Goal: Task Accomplishment & Management: Manage account settings

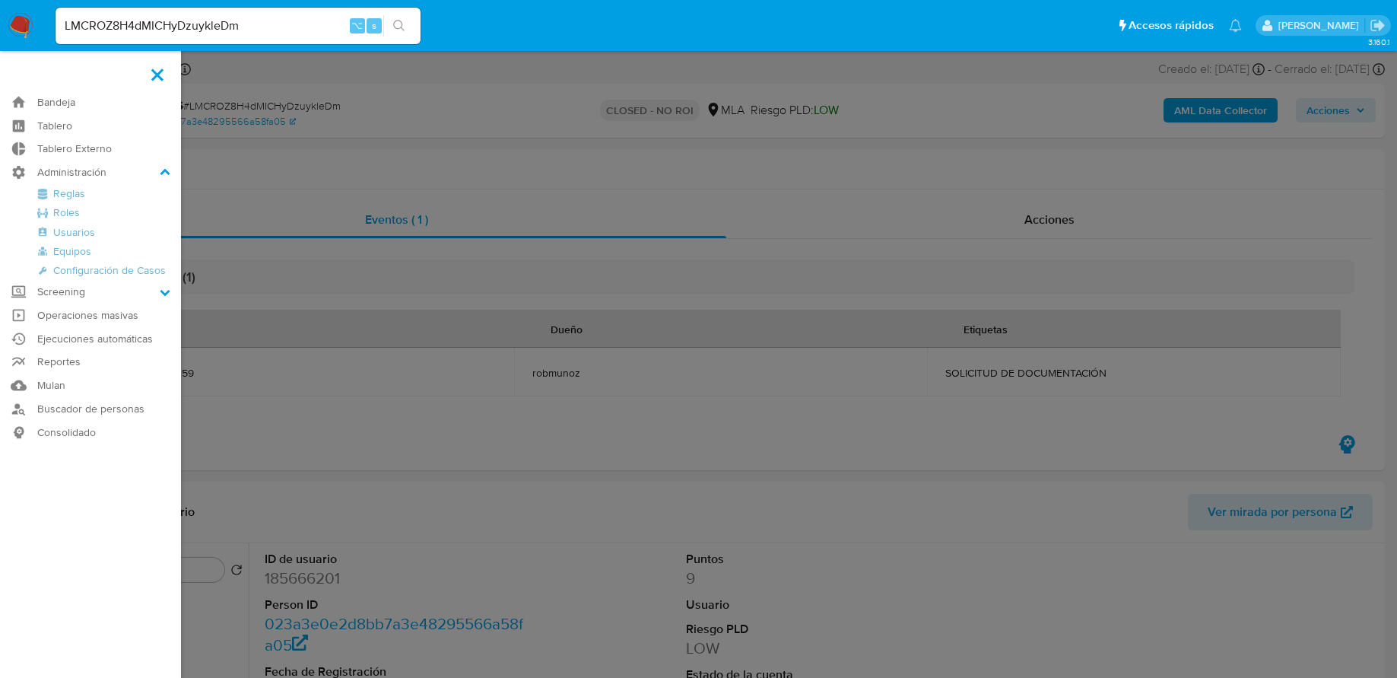
select select "10"
click at [74, 189] on link "Reglas" at bounding box center [90, 193] width 181 height 19
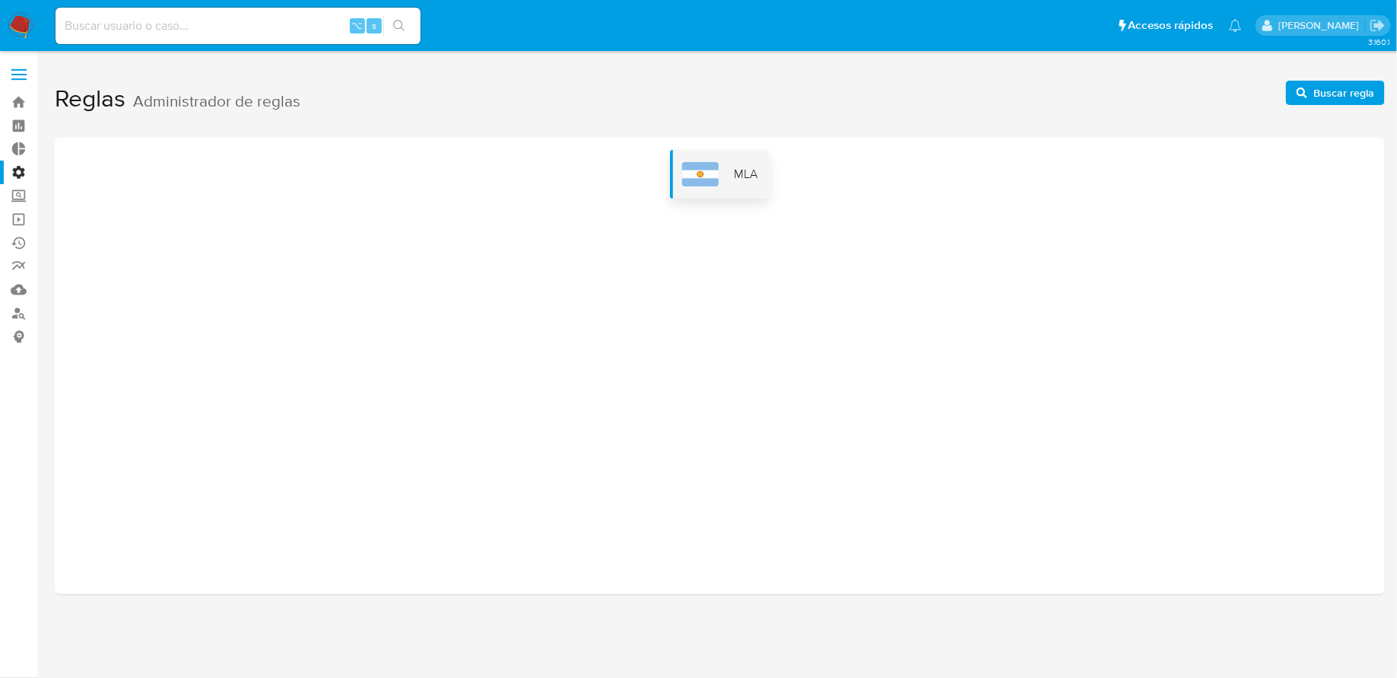
click at [710, 162] on img at bounding box center [700, 174] width 37 height 24
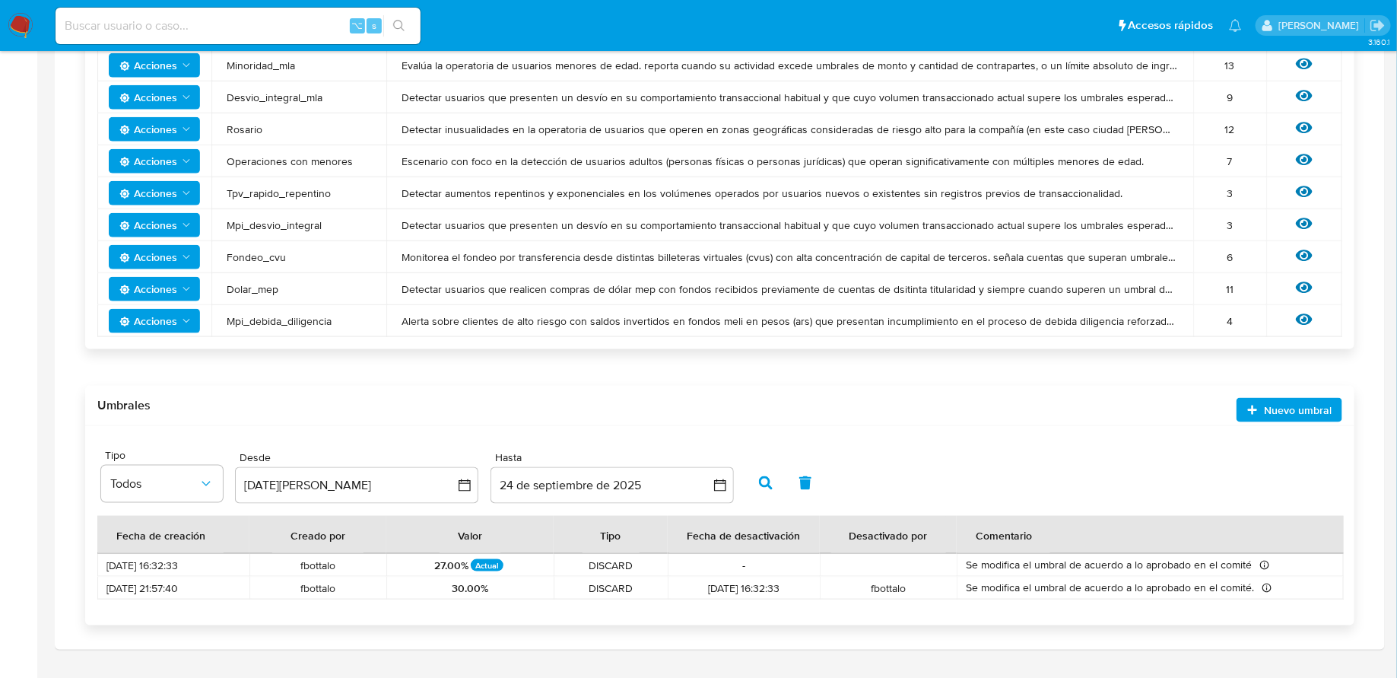
scroll to position [652, 0]
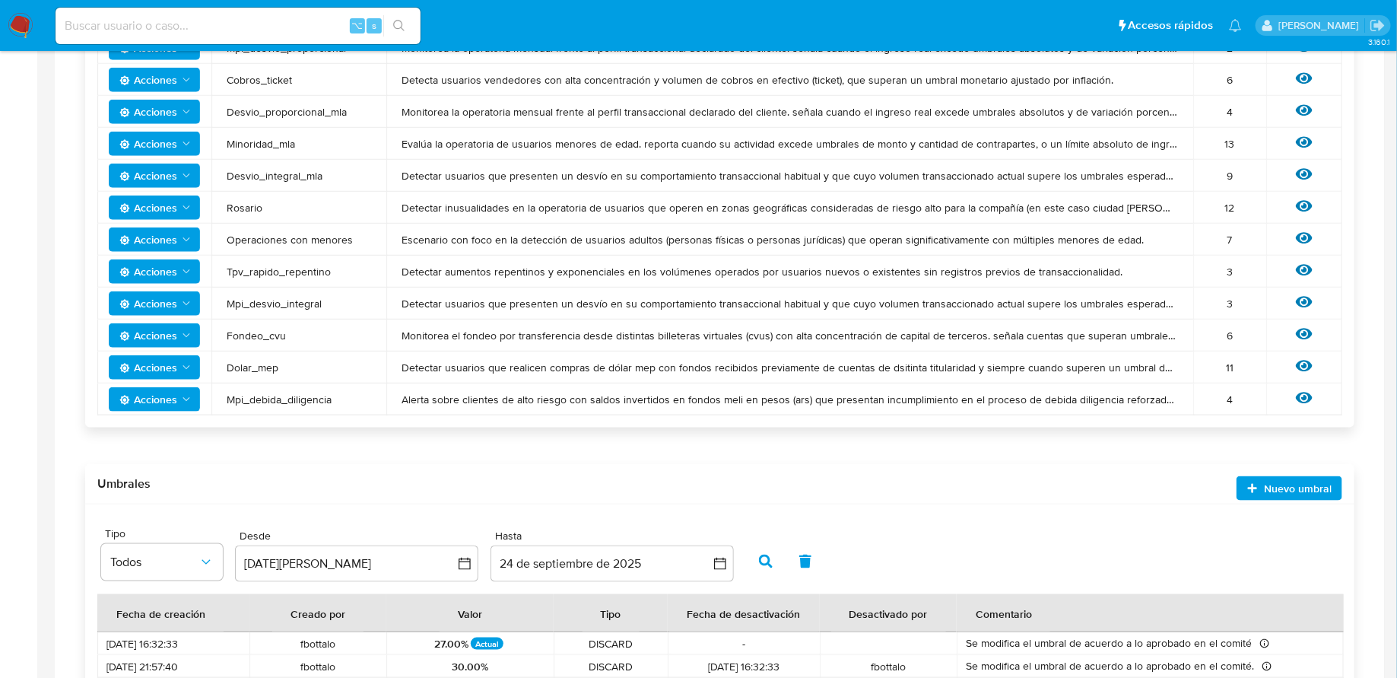
click at [166, 267] on span "Acciones" at bounding box center [148, 271] width 58 height 24
click at [179, 187] on td "Acciones" at bounding box center [154, 176] width 114 height 32
click at [167, 174] on span "Acciones" at bounding box center [148, 176] width 58 height 24
click at [163, 207] on button "Editar umbral" at bounding box center [154, 213] width 137 height 37
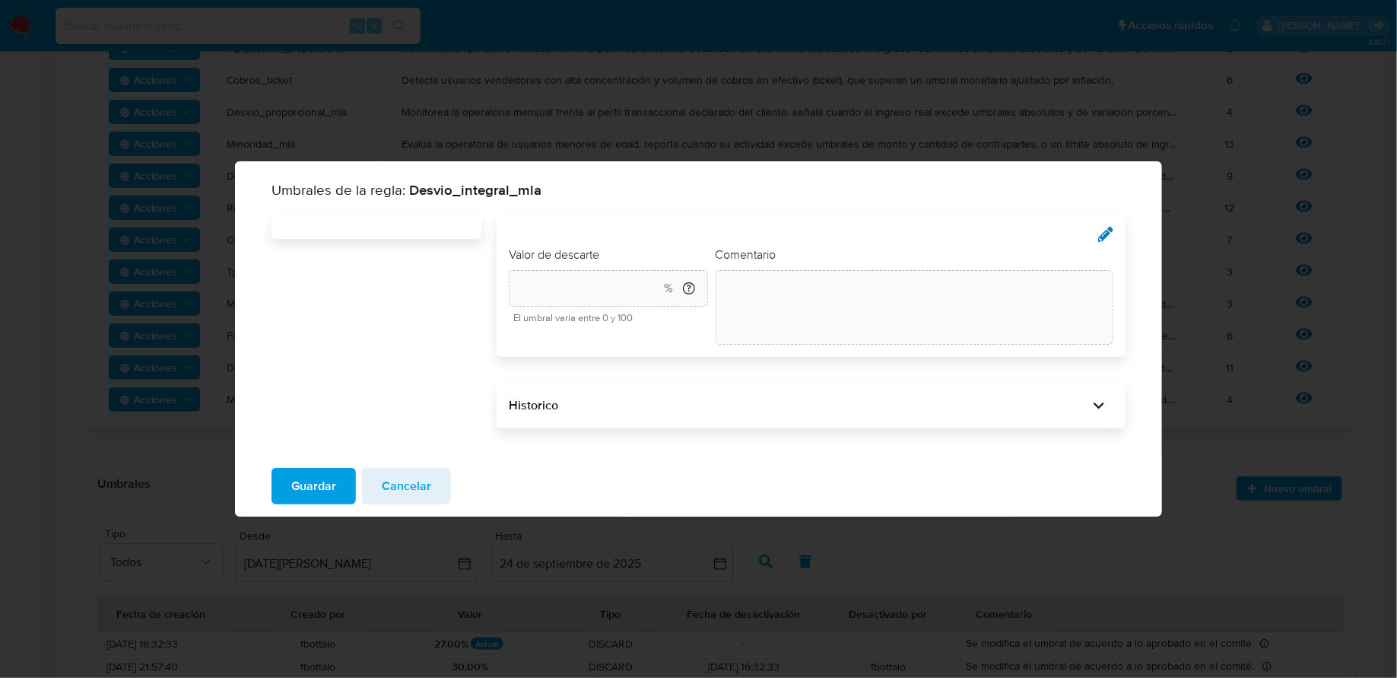
type input "40"
type textarea "init"
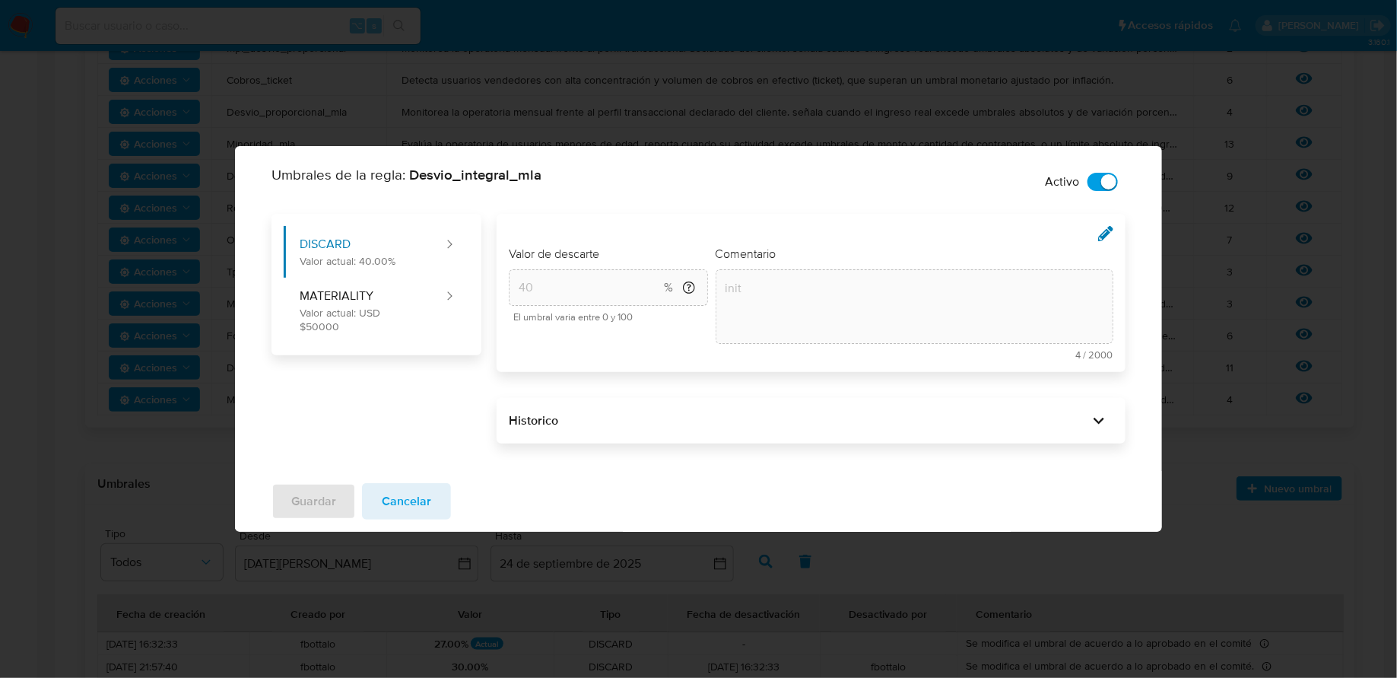
drag, startPoint x: 518, startPoint y: 321, endPoint x: 611, endPoint y: 321, distance: 92.8
click at [611, 321] on span "El umbral varia entre 0 y 100" at bounding box center [610, 317] width 195 height 11
drag, startPoint x: 640, startPoint y: 317, endPoint x: 512, endPoint y: 317, distance: 127.8
click at [512, 317] on div "40 % ¿Qué es el umbral de descarte? Es el porcentaje minimo por el cual a parti…" at bounding box center [608, 295] width 199 height 53
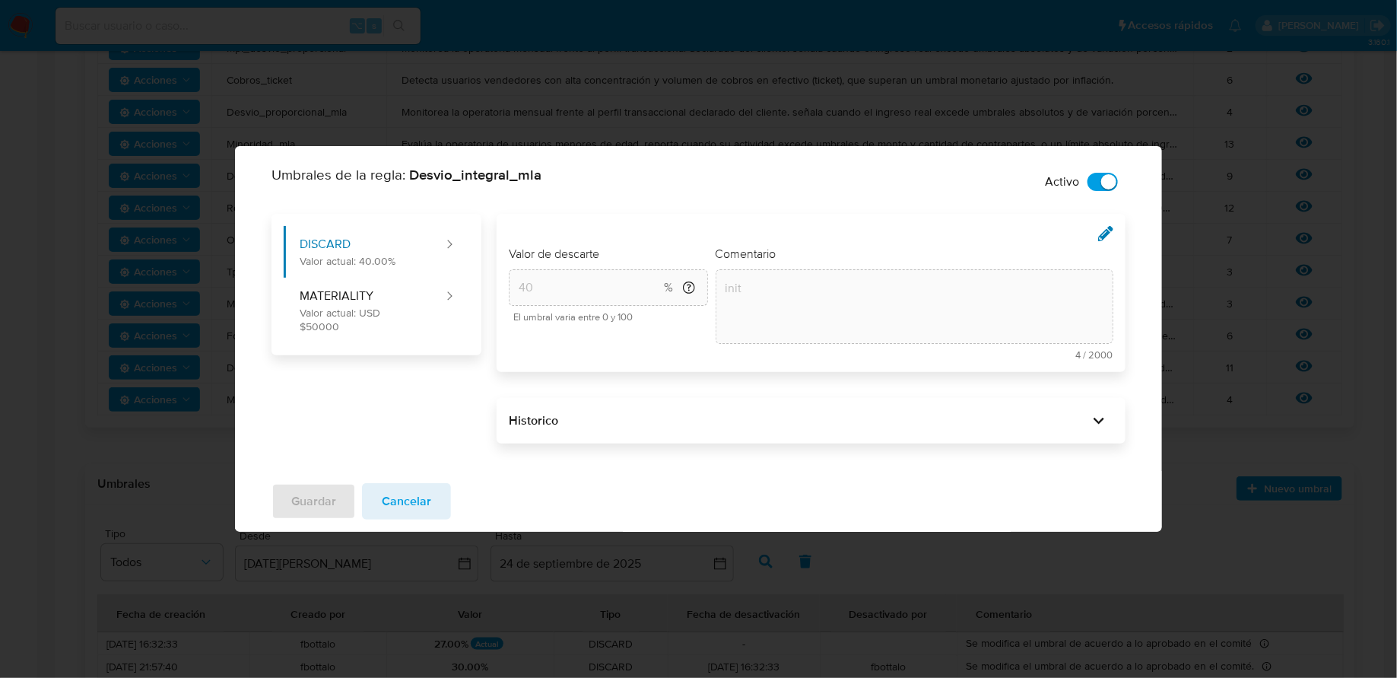
click at [499, 284] on div "Cargar umbral Valor de descarte 40 % ¿Qué es el umbral de descarte? Es el porce…" at bounding box center [811, 293] width 629 height 158
click at [586, 276] on div "40 % ¿Qué es el umbral de descarte? Es el porcentaje minimo por el cual a parti…" at bounding box center [608, 287] width 199 height 37
click at [434, 492] on button "Cancelar" at bounding box center [406, 501] width 89 height 37
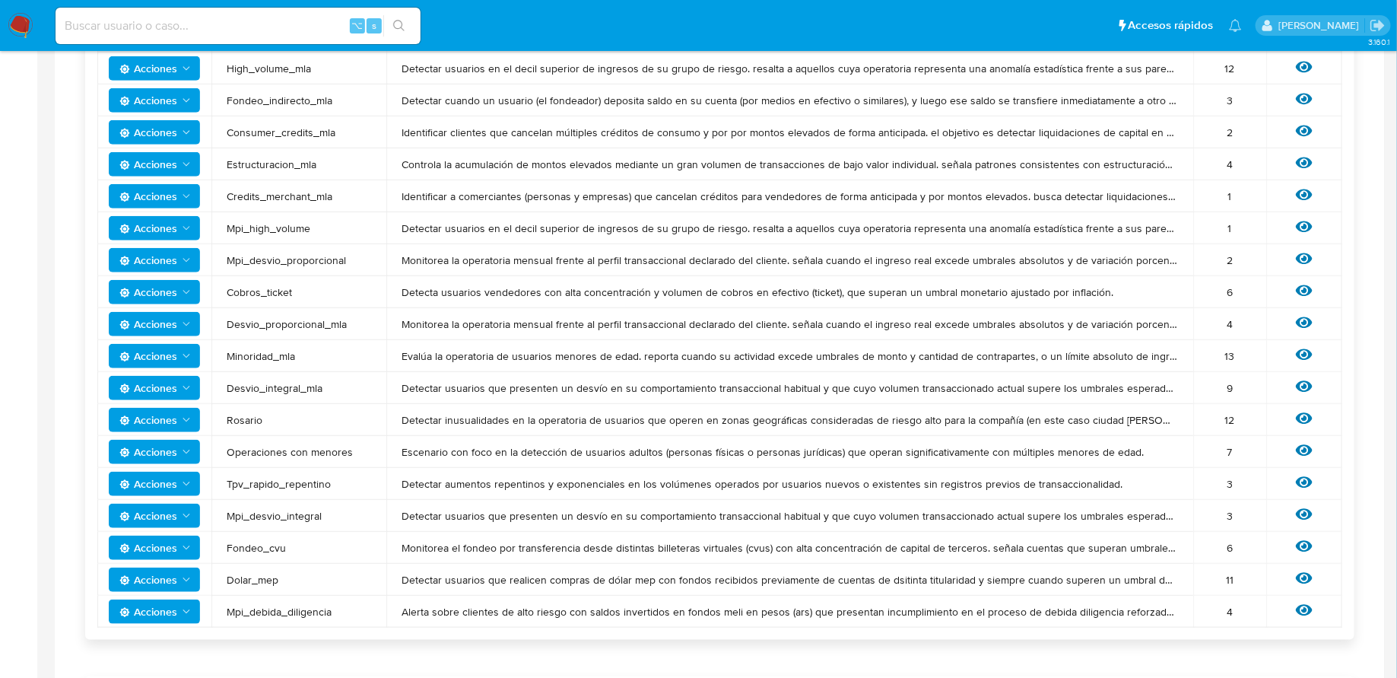
scroll to position [765, 0]
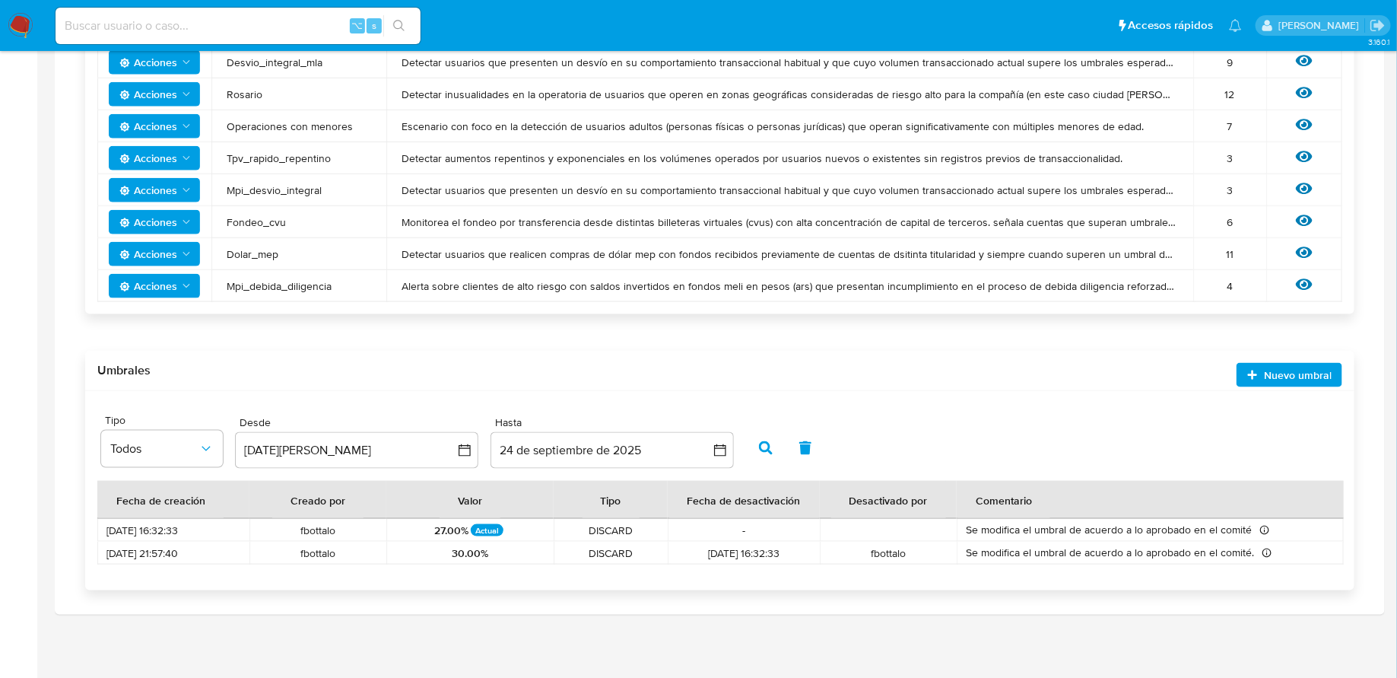
drag, startPoint x: 152, startPoint y: 531, endPoint x: 548, endPoint y: 526, distance: 395.5
click at [548, 526] on tr "10/03/2025 16:32:33 fbottalo 27.00% Actual DISCARD - Se modifica el umbral de a…" at bounding box center [720, 530] width 1246 height 23
click at [132, 531] on span "10/03/2025 16:32:33" at bounding box center [173, 530] width 134 height 14
drag, startPoint x: 141, startPoint y: 530, endPoint x: 95, endPoint y: 530, distance: 46.4
click at [95, 530] on div "Site Tipo Todos Desde 24 de agosto de 2024 24-08-2024 Hasta 24 de septiembre de…" at bounding box center [719, 490] width 1269 height 199
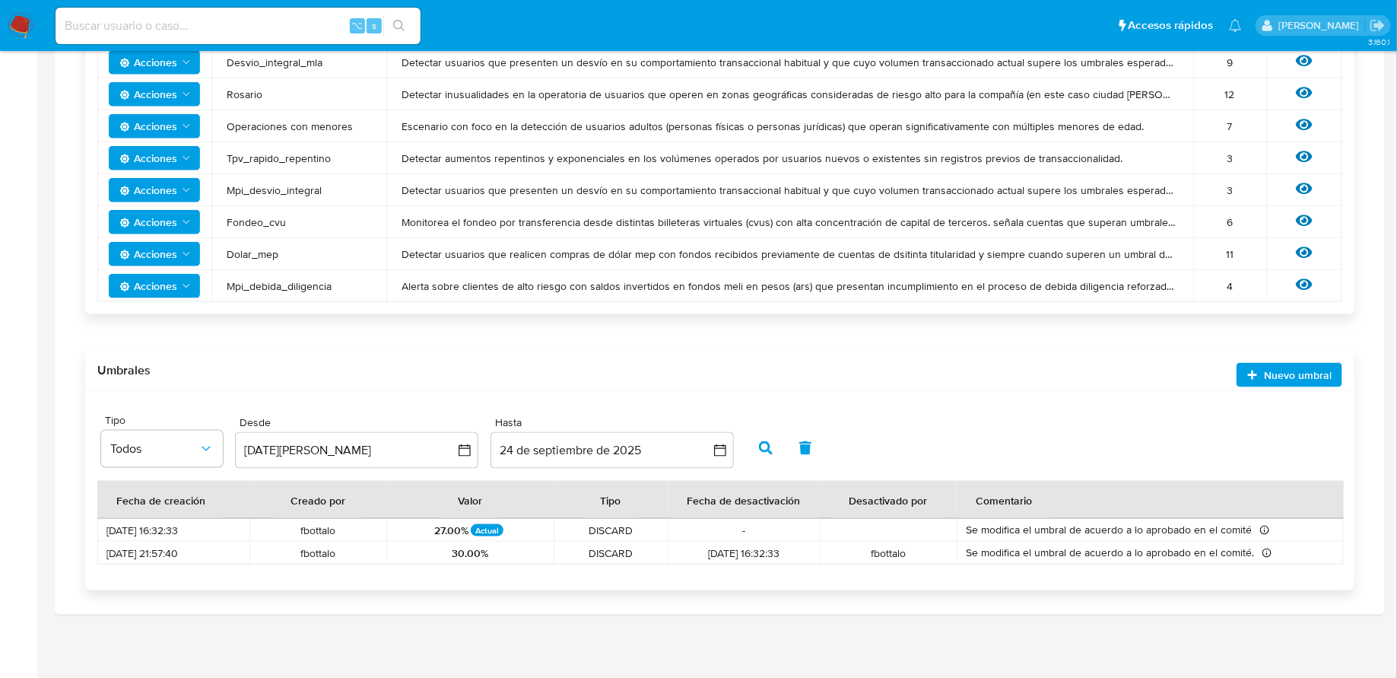
click at [197, 533] on span "10/03/2025 16:32:33" at bounding box center [173, 530] width 134 height 14
drag, startPoint x: 516, startPoint y: 531, endPoint x: 436, endPoint y: 531, distance: 79.9
click at [436, 531] on div "27.00% Actual" at bounding box center [469, 530] width 149 height 14
click at [422, 534] on div "27.00% Actual" at bounding box center [469, 530] width 149 height 14
drag, startPoint x: 421, startPoint y: 530, endPoint x: 525, endPoint y: 531, distance: 103.4
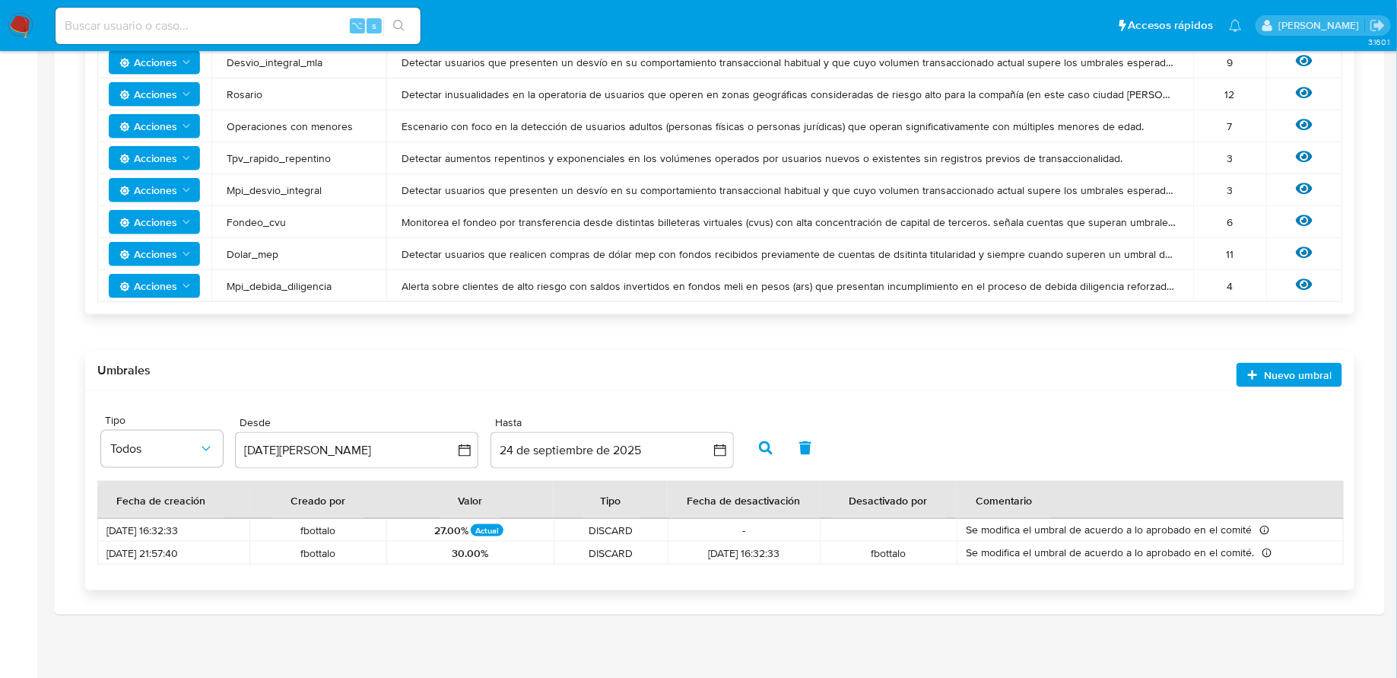
click at [525, 531] on div "27.00% Actual" at bounding box center [469, 530] width 149 height 14
drag, startPoint x: 424, startPoint y: 526, endPoint x: 525, endPoint y: 527, distance: 100.4
click at [525, 527] on div "27.00% Actual" at bounding box center [469, 530] width 149 height 14
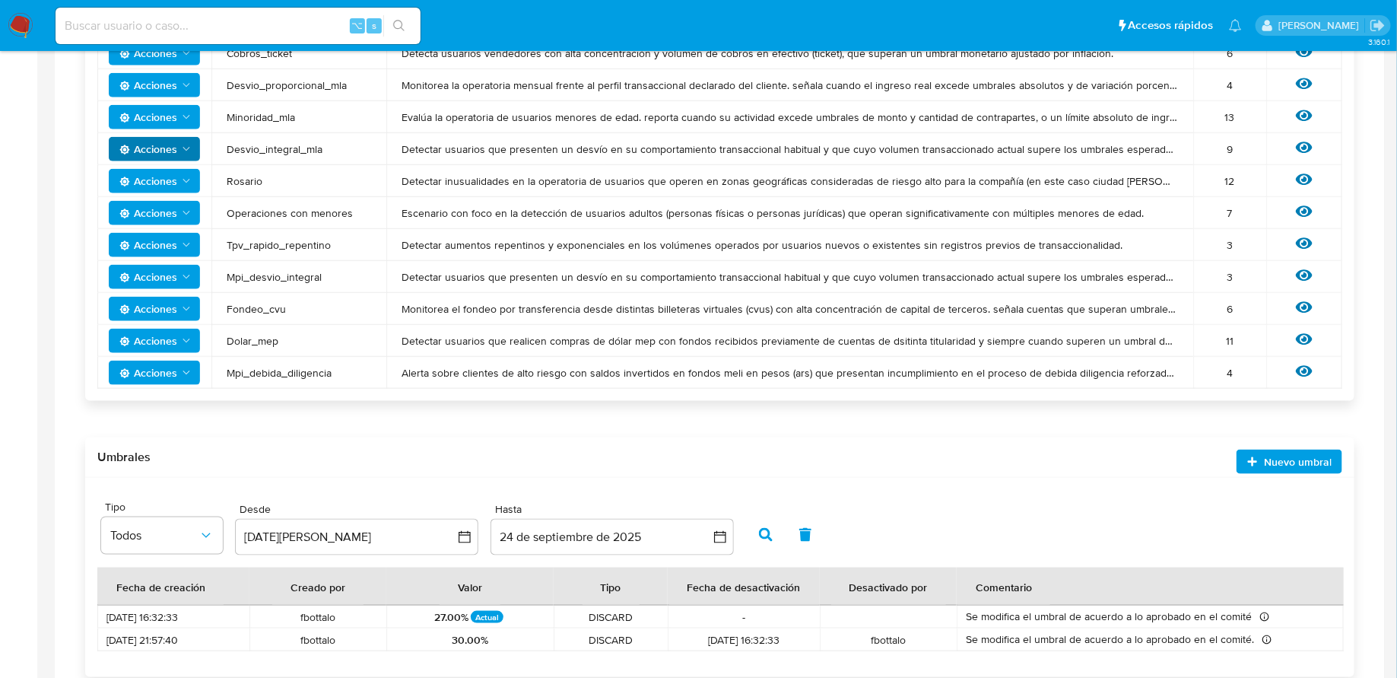
scroll to position [758, 0]
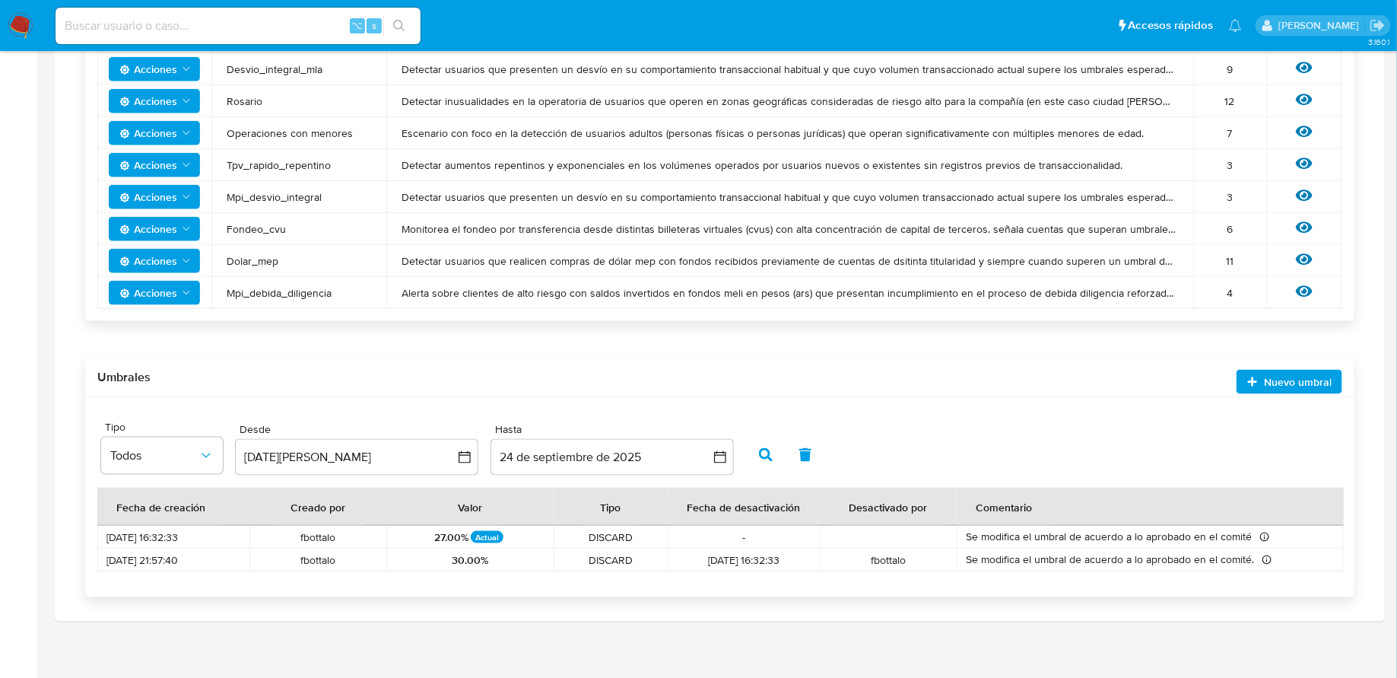
drag, startPoint x: 430, startPoint y: 537, endPoint x: 471, endPoint y: 537, distance: 40.3
click at [471, 537] on div "27.00% Actual" at bounding box center [469, 537] width 149 height 14
click at [471, 537] on p "Actual" at bounding box center [487, 537] width 33 height 12
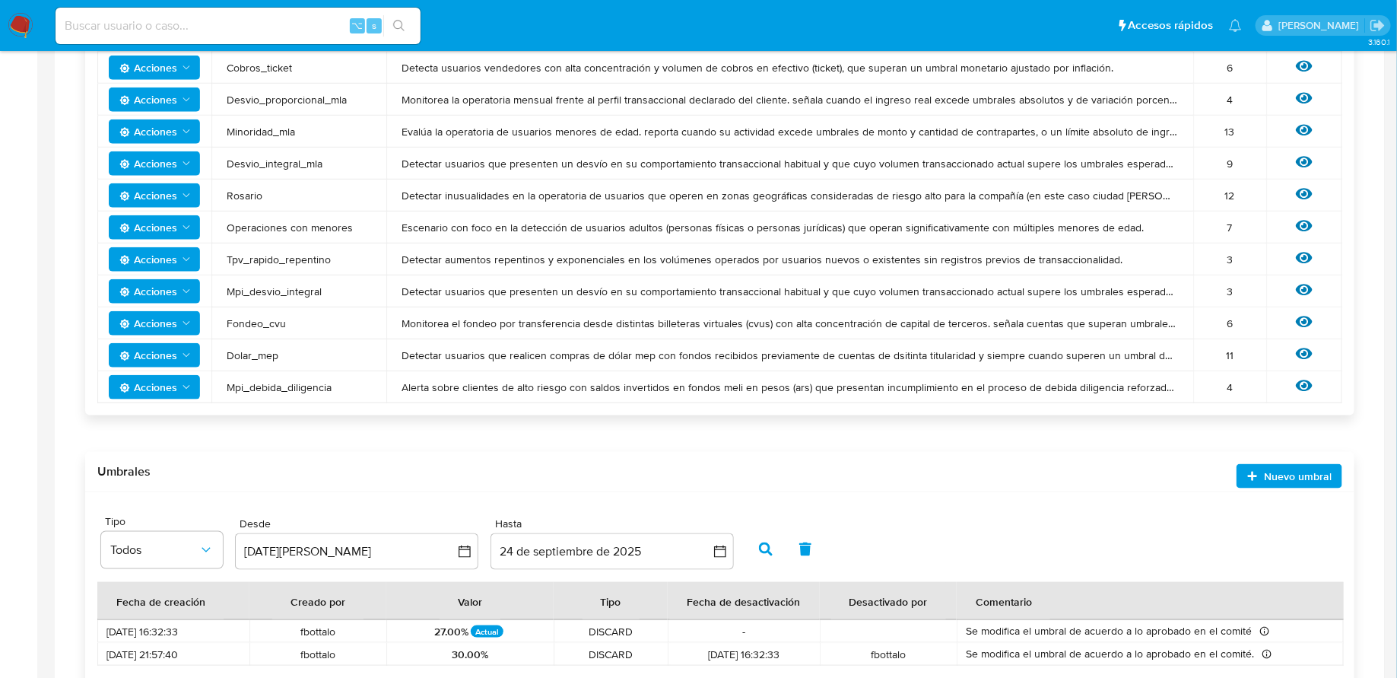
scroll to position [637, 0]
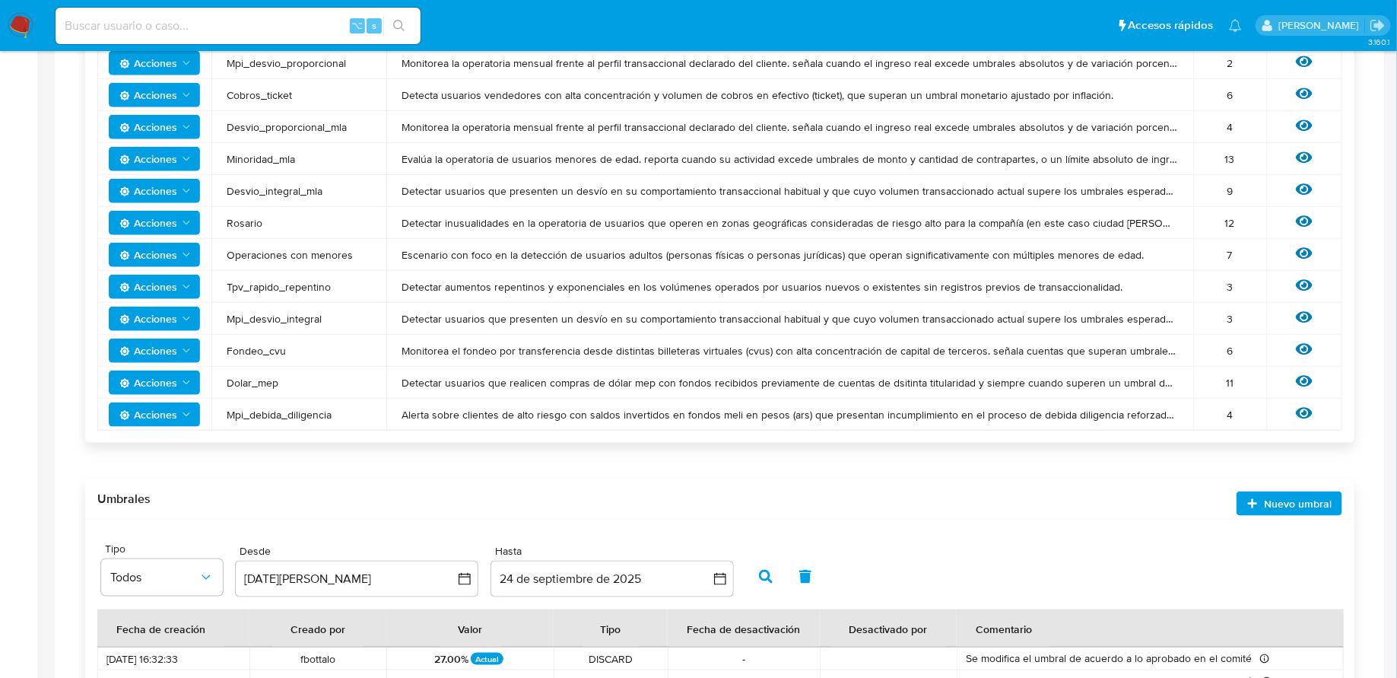
drag, startPoint x: 322, startPoint y: 186, endPoint x: 249, endPoint y: 185, distance: 73.0
click at [249, 185] on span "Desvio_integral_mla" at bounding box center [299, 191] width 144 height 14
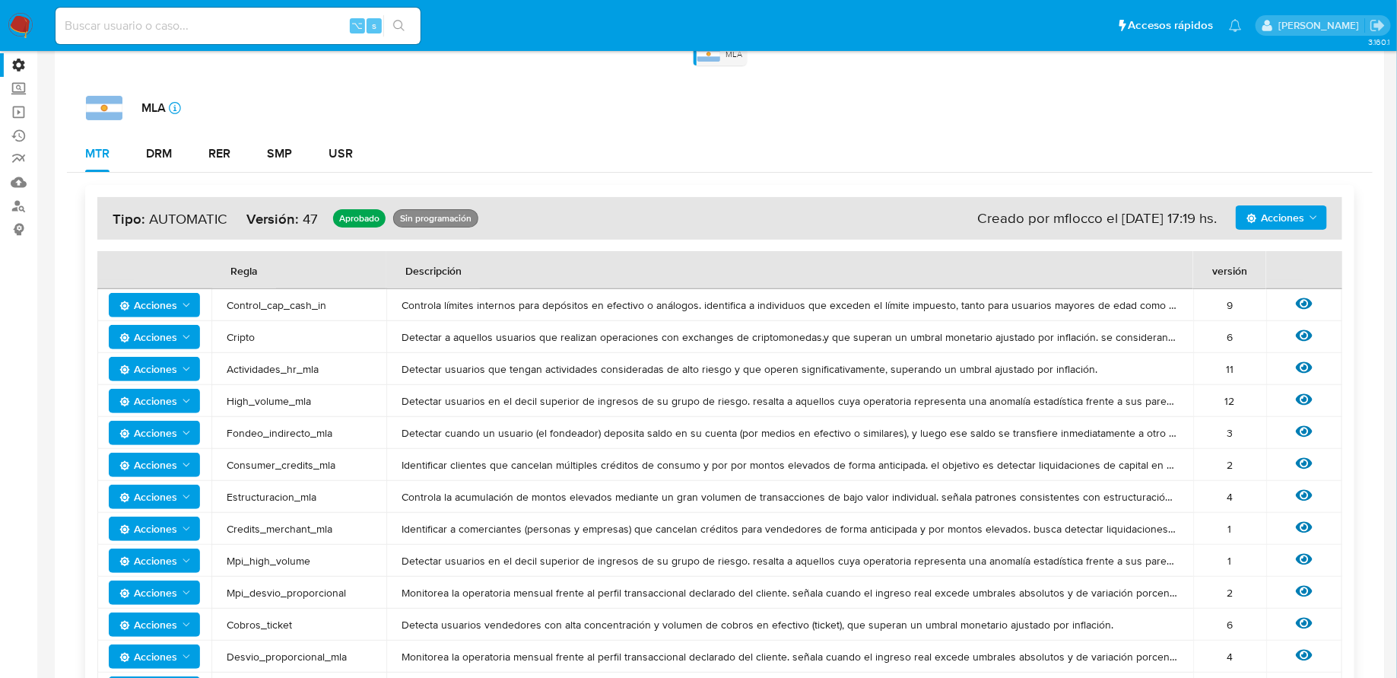
scroll to position [0, 0]
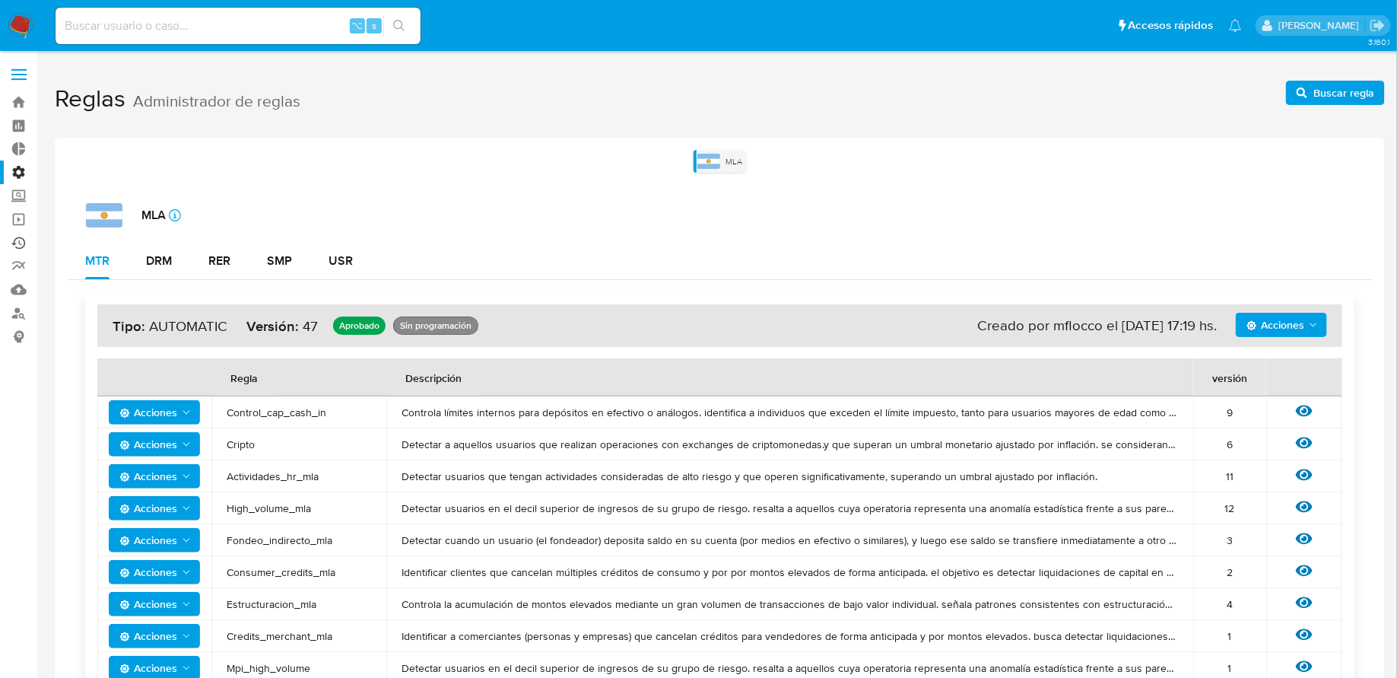
click at [18, 238] on link "Ejecuciones automáticas" at bounding box center [90, 243] width 181 height 24
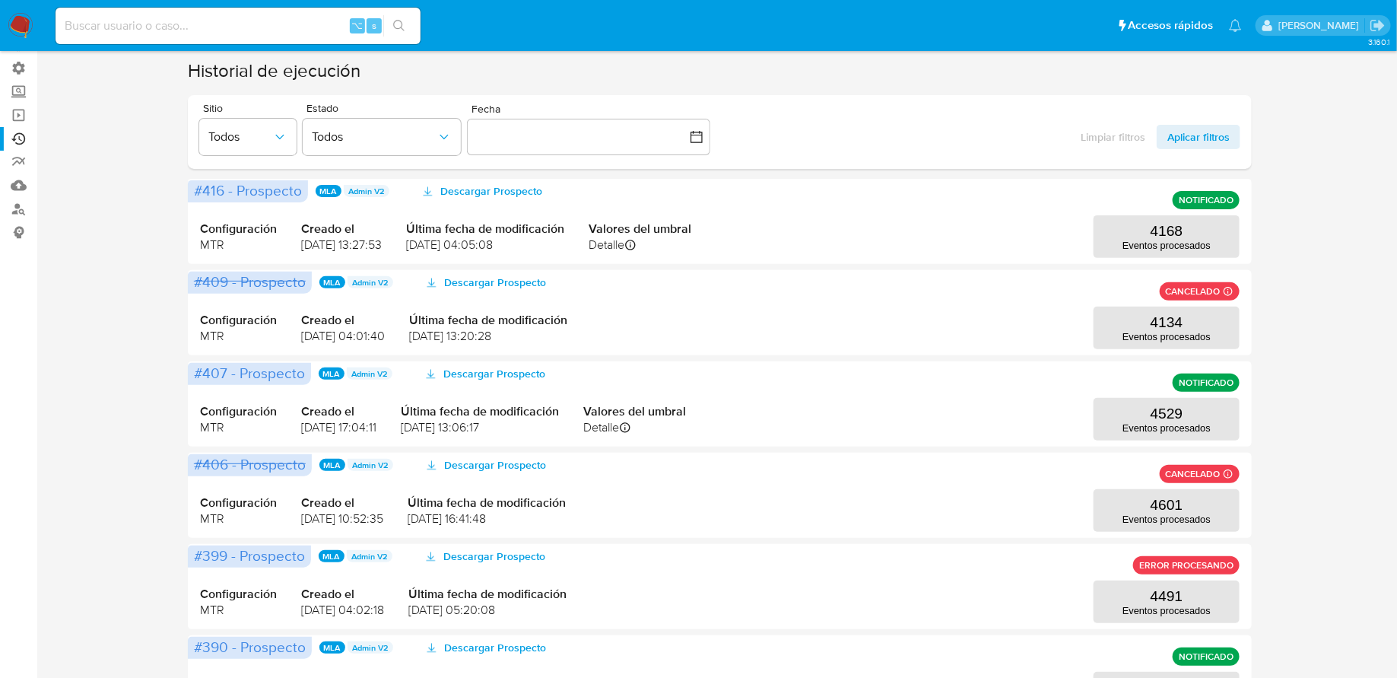
scroll to position [161, 0]
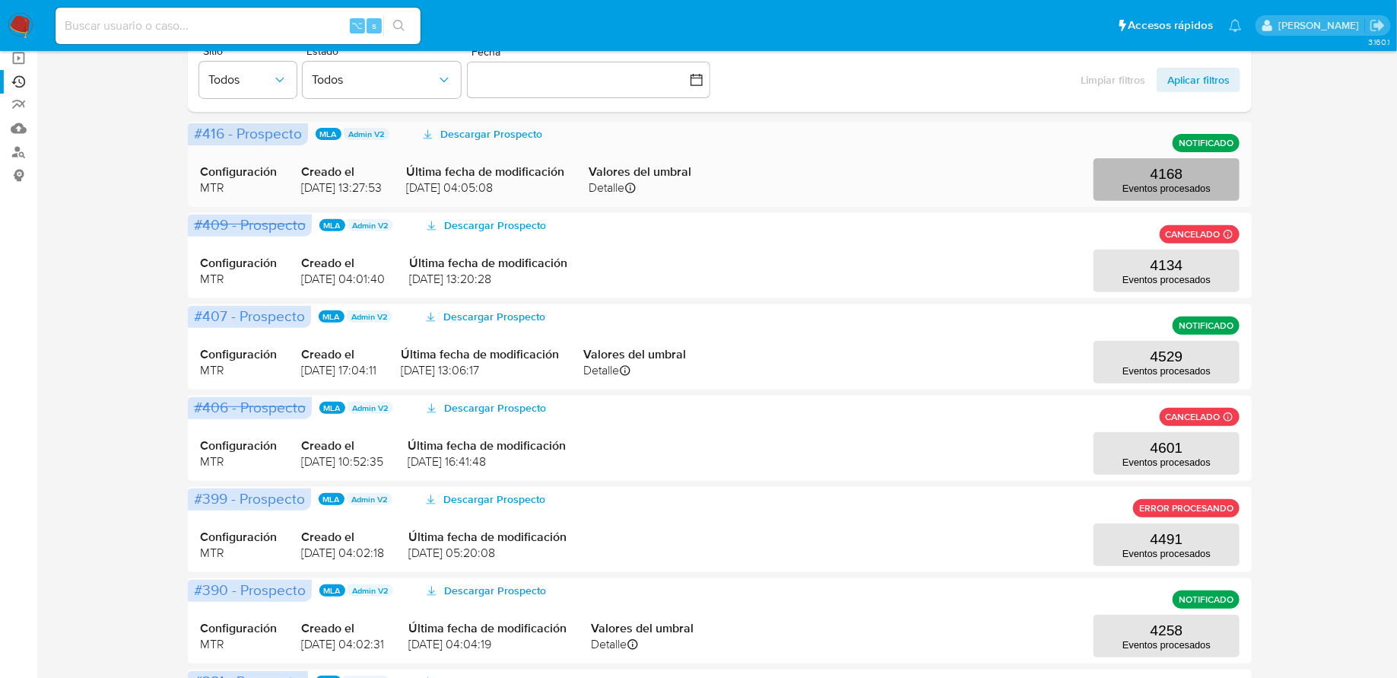
click at [1123, 181] on button "4168 Eventos procesados" at bounding box center [1167, 179] width 146 height 43
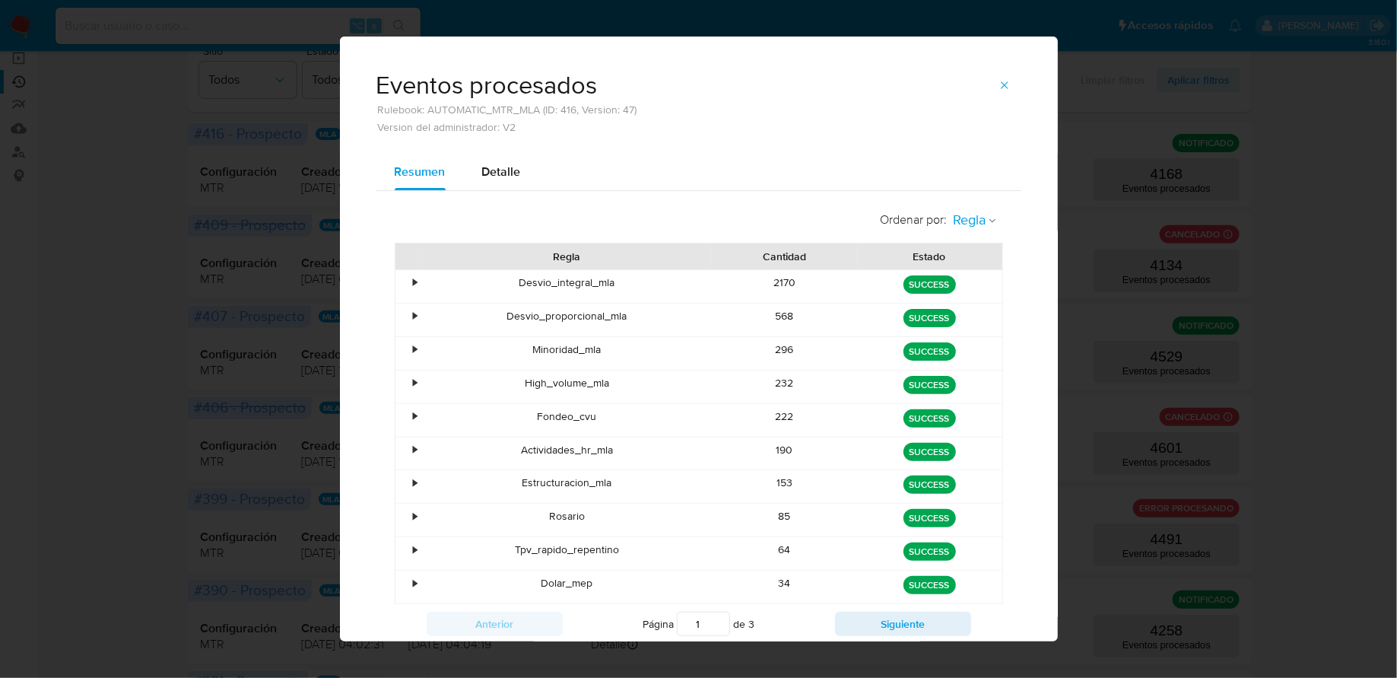
click at [996, 218] on icon "button" at bounding box center [992, 220] width 9 height 9
click at [962, 259] on span "Estado" at bounding box center [971, 253] width 36 height 15
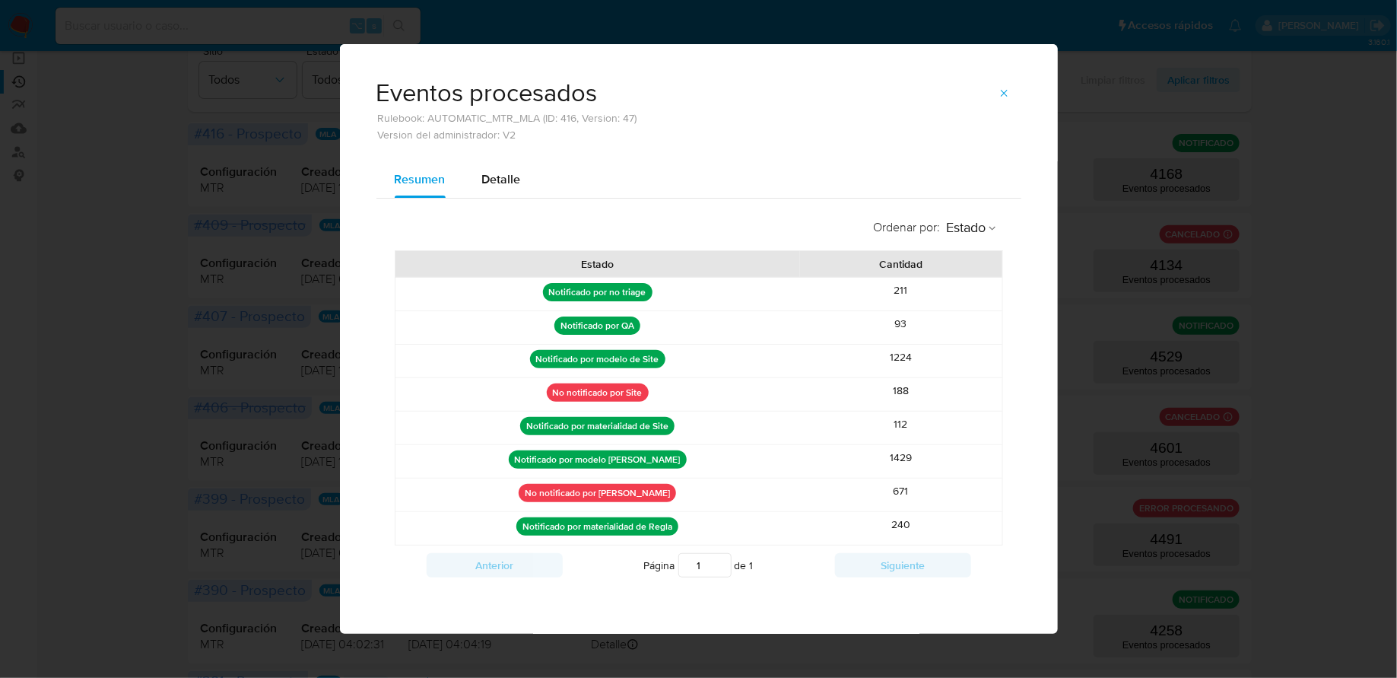
drag, startPoint x: 543, startPoint y: 392, endPoint x: 926, endPoint y: 399, distance: 383.4
click at [926, 399] on div "No notificado por Site 188" at bounding box center [698, 394] width 607 height 33
drag, startPoint x: 882, startPoint y: 492, endPoint x: 918, endPoint y: 492, distance: 35.7
click at [919, 492] on div "671" at bounding box center [901, 494] width 202 height 33
click at [1003, 96] on icon "button" at bounding box center [1005, 93] width 12 height 12
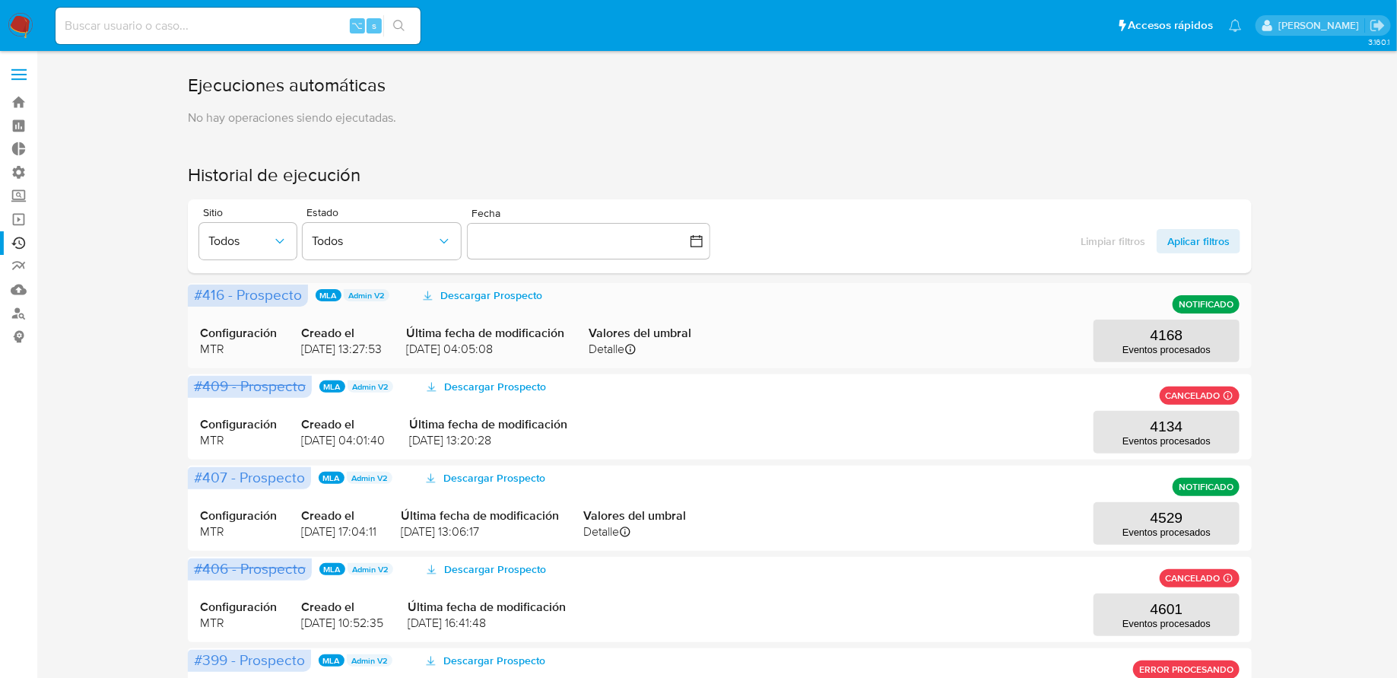
scroll to position [1, 0]
click at [25, 78] on span at bounding box center [18, 79] width 15 height 2
click at [0, 0] on input "checkbox" at bounding box center [0, 0] width 0 height 0
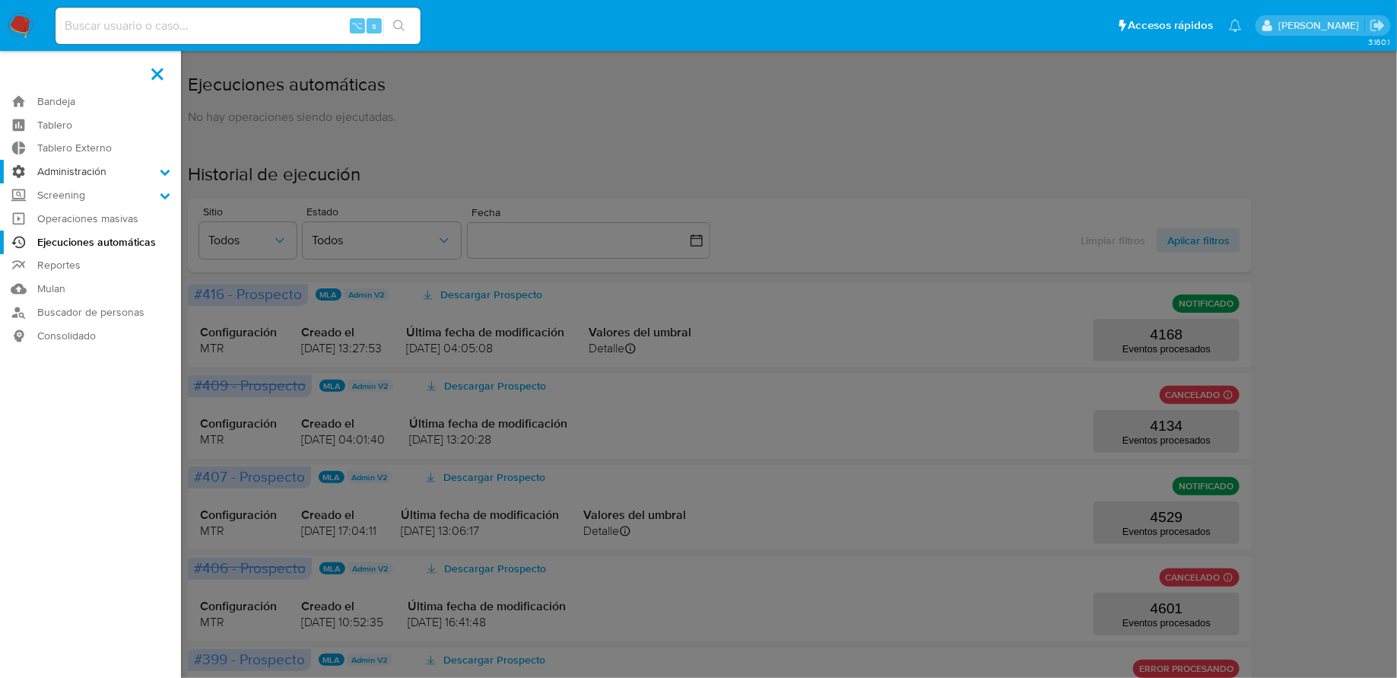
click at [113, 173] on label "Administración" at bounding box center [90, 172] width 181 height 24
click at [0, 0] on input "Administración" at bounding box center [0, 0] width 0 height 0
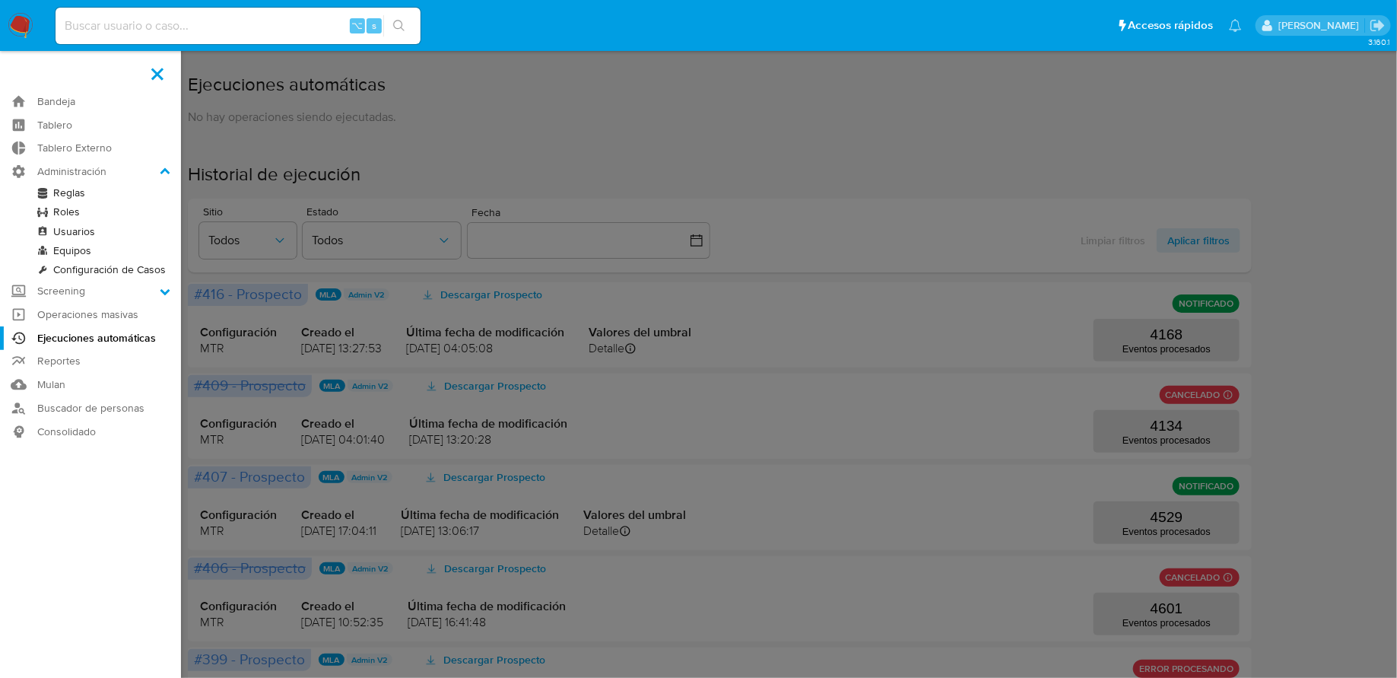
click at [84, 193] on link "Reglas" at bounding box center [90, 192] width 181 height 19
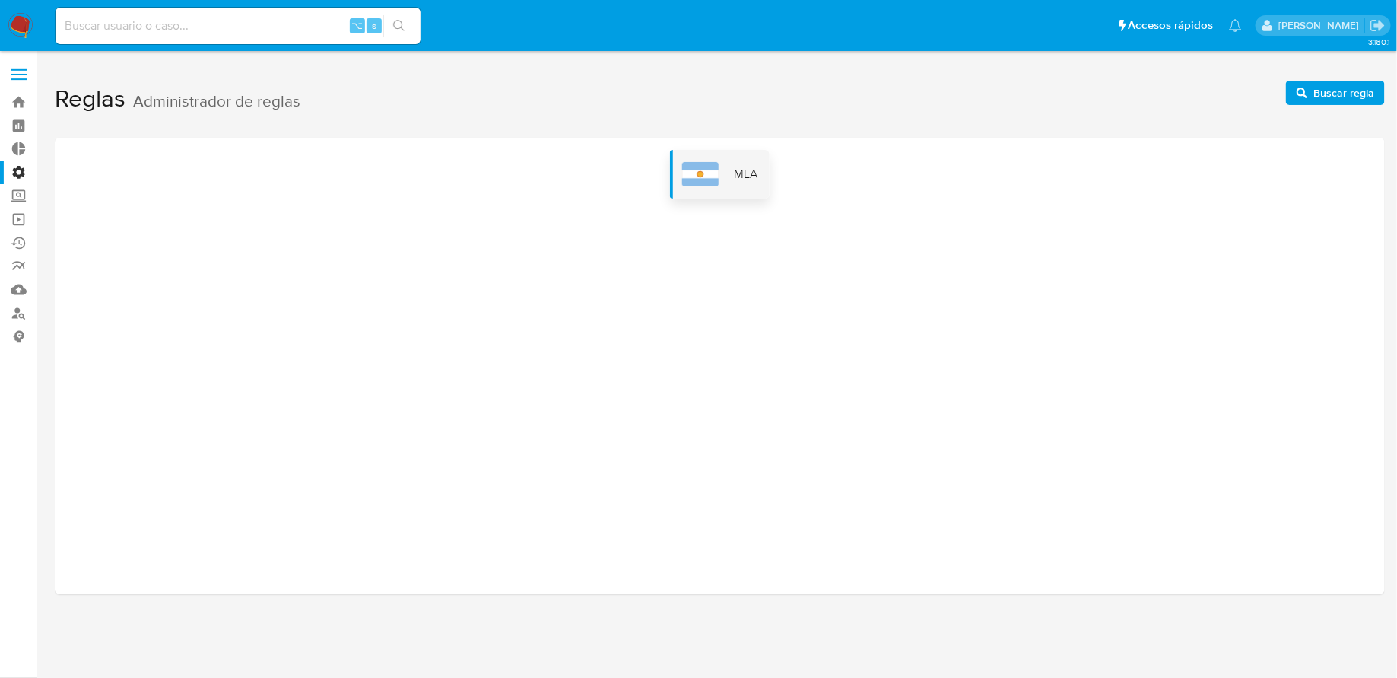
click at [710, 179] on img at bounding box center [700, 174] width 37 height 24
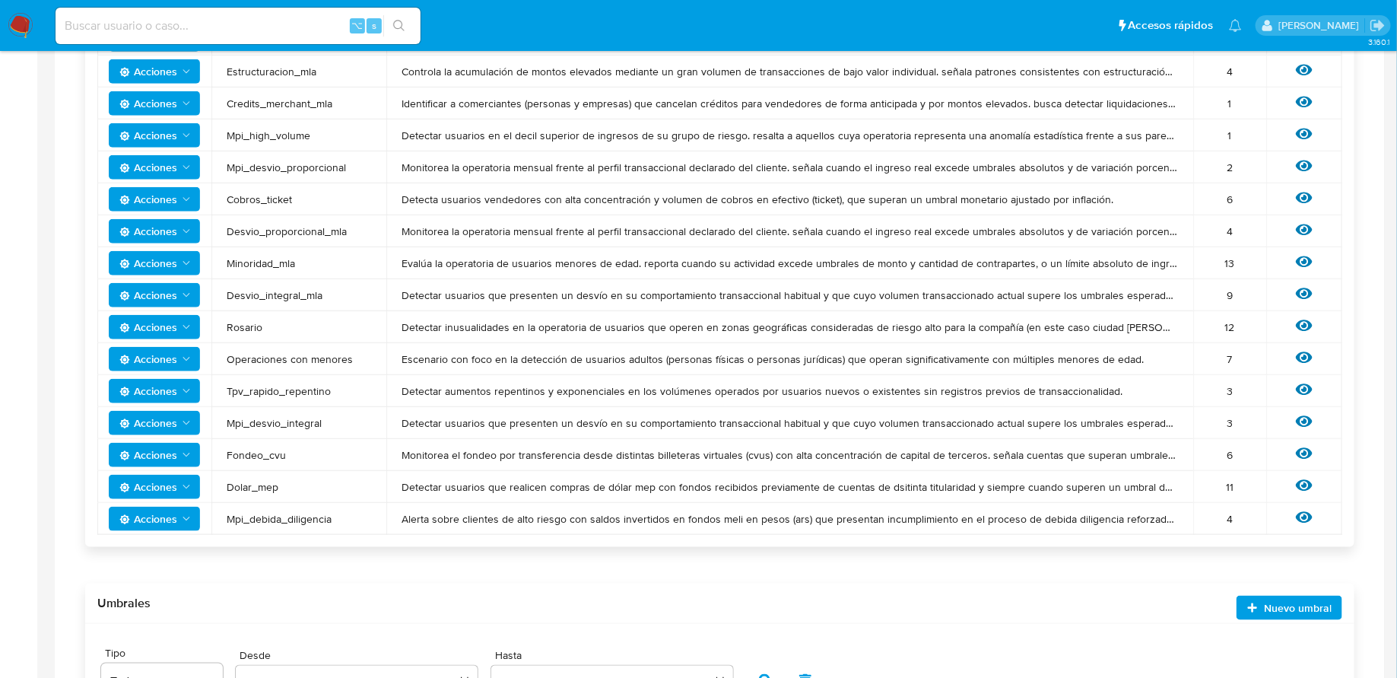
scroll to position [765, 0]
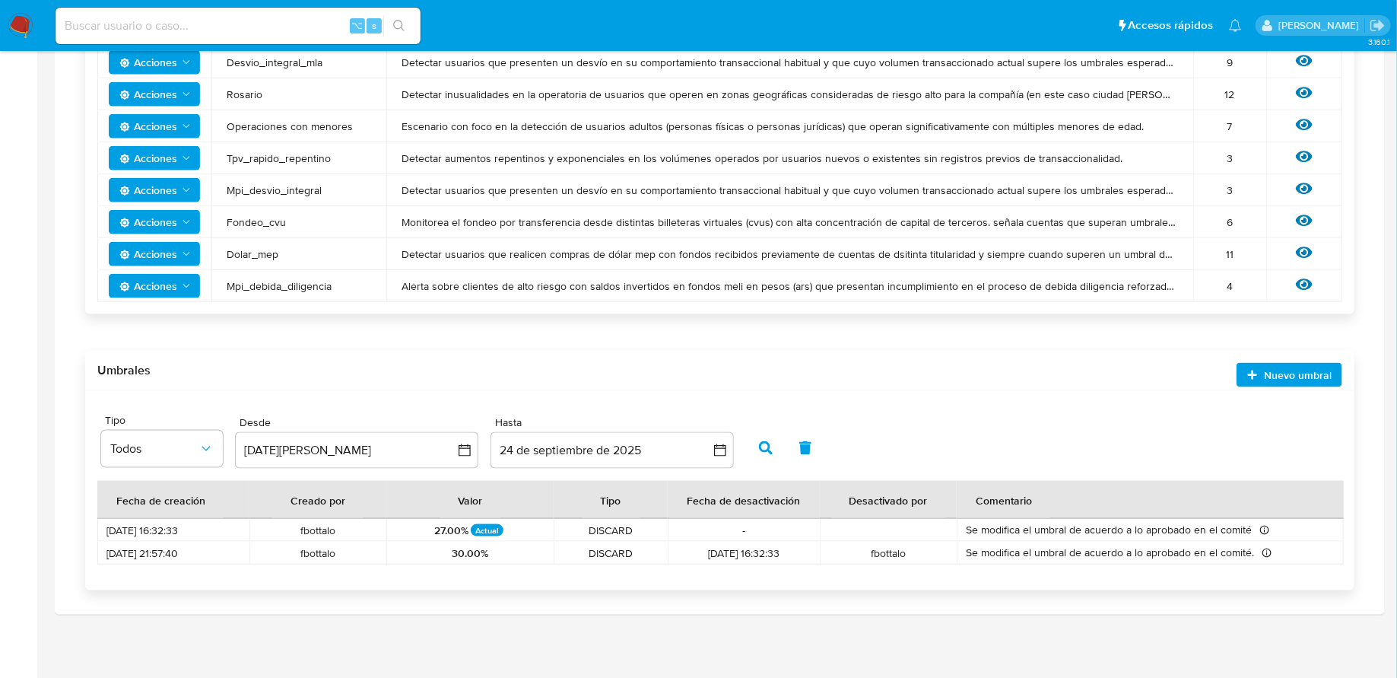
drag, startPoint x: 405, startPoint y: 522, endPoint x: 575, endPoint y: 529, distance: 169.7
click at [575, 529] on tr "[DATE] 16:32:33 fbottalo 27.00% Actual DISCARD - Se modifica el umbral de acuer…" at bounding box center [720, 530] width 1246 height 23
click at [575, 529] on span "DISCARD" at bounding box center [611, 530] width 96 height 14
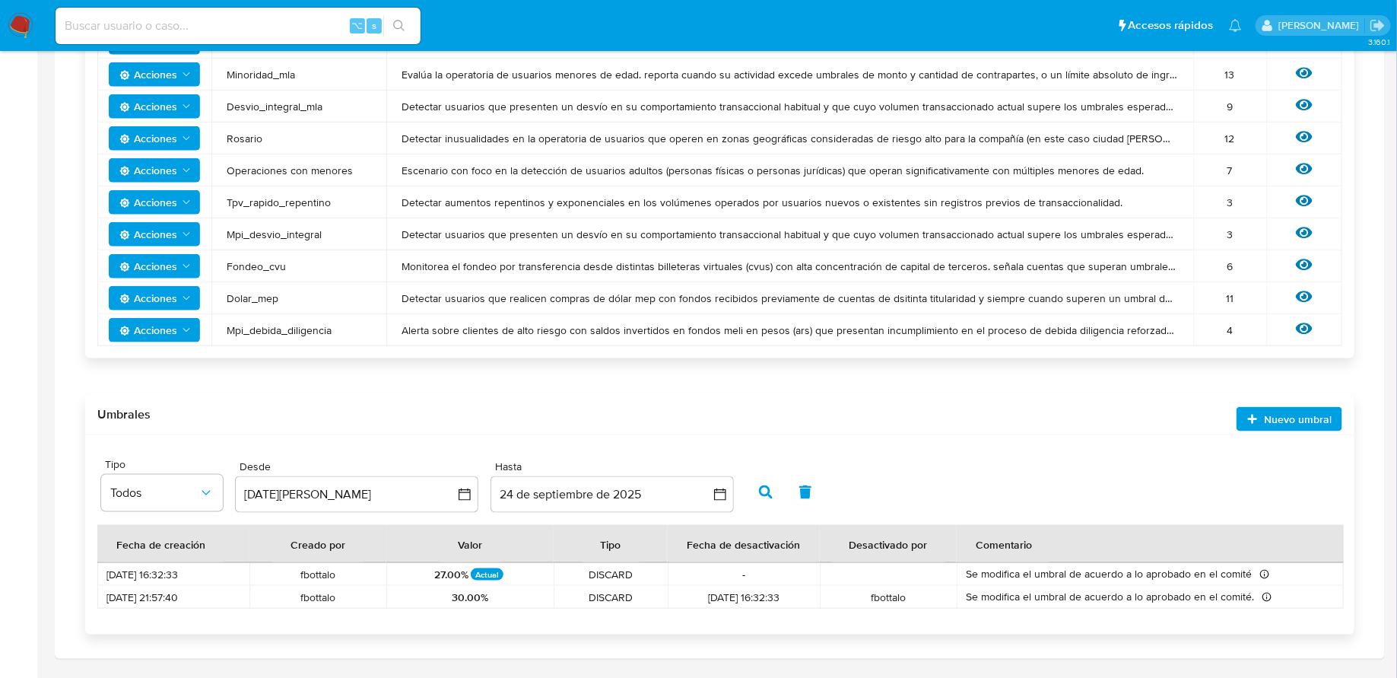
scroll to position [715, 0]
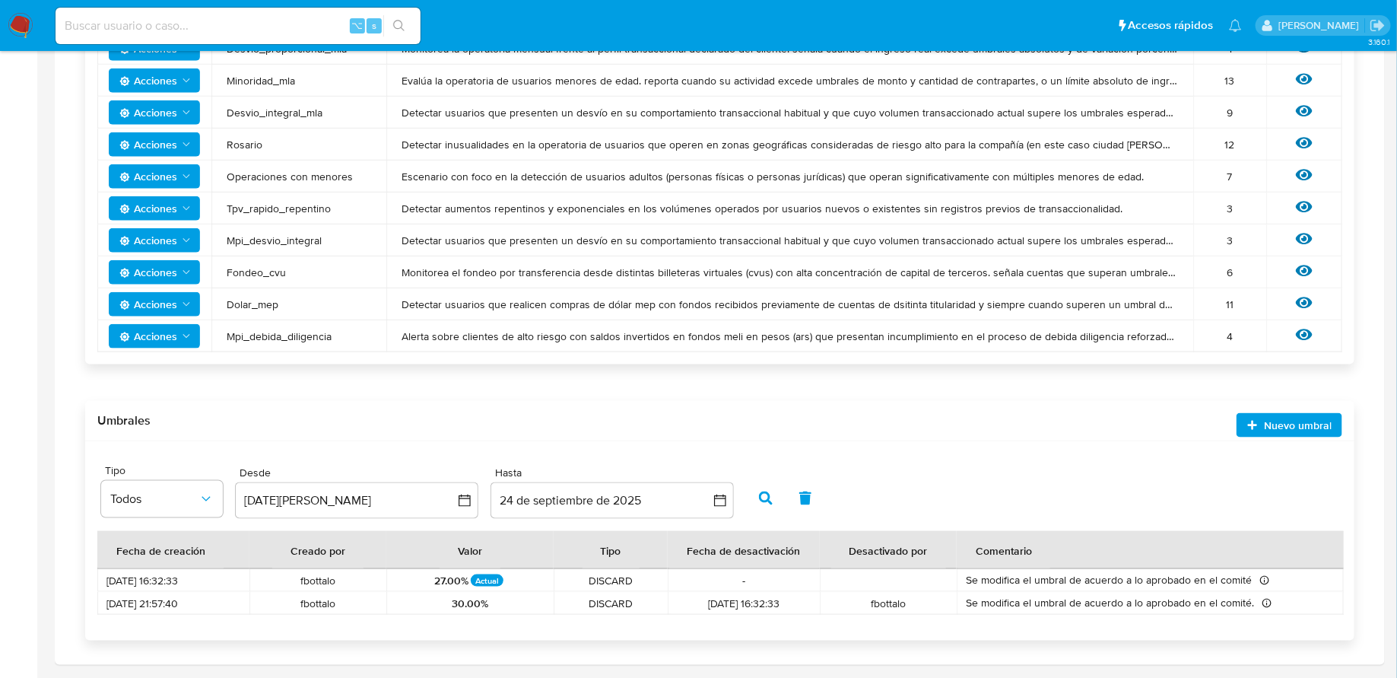
drag, startPoint x: 230, startPoint y: 110, endPoint x: 333, endPoint y: 112, distance: 102.7
click at [333, 112] on span "Desvio_integral_mla" at bounding box center [299, 113] width 144 height 14
drag, startPoint x: 224, startPoint y: 109, endPoint x: 330, endPoint y: 116, distance: 106.7
click at [330, 116] on td "Desvio_integral_mla" at bounding box center [298, 113] width 175 height 32
